Goal: Task Accomplishment & Management: Manage account settings

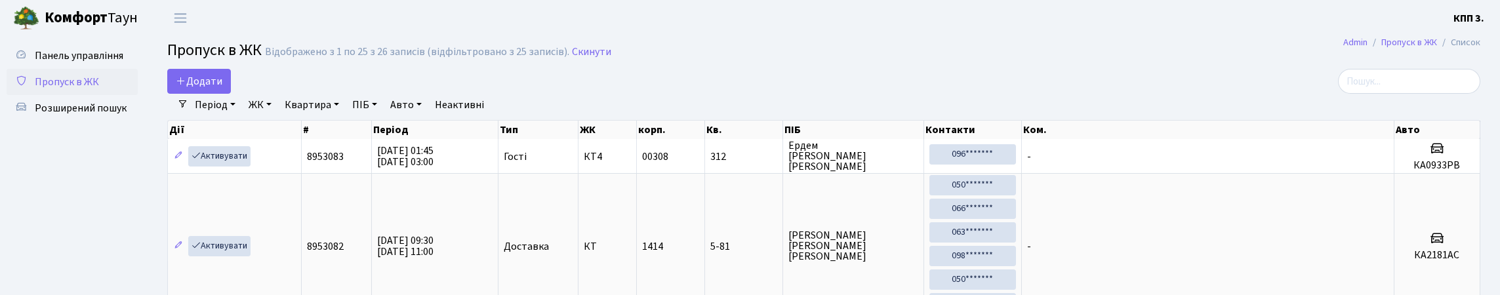
select select "25"
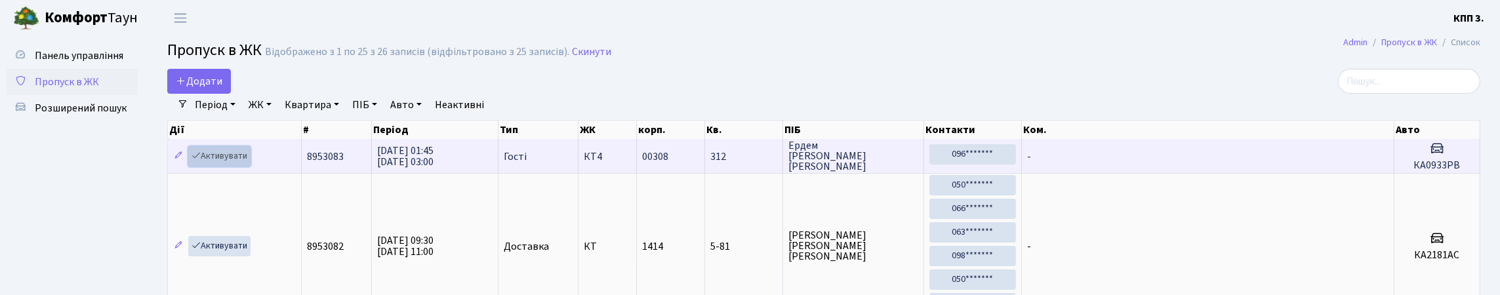
click at [241, 167] on link "Активувати" at bounding box center [219, 156] width 62 height 20
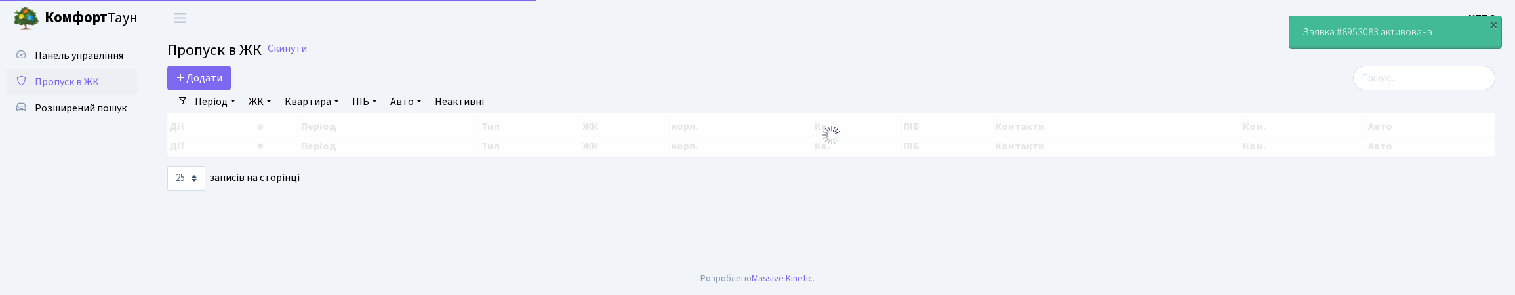
select select "25"
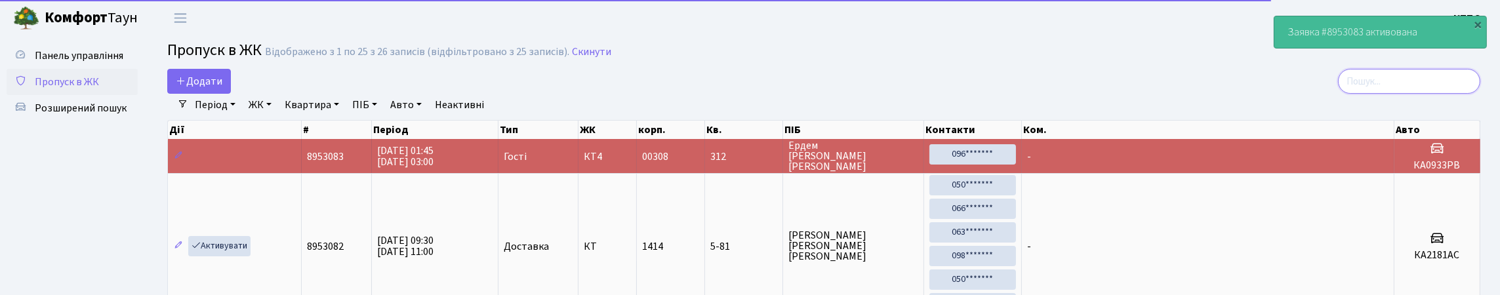
click at [1467, 94] on input "search" at bounding box center [1409, 81] width 142 height 25
